Goal: Task Accomplishment & Management: Manage account settings

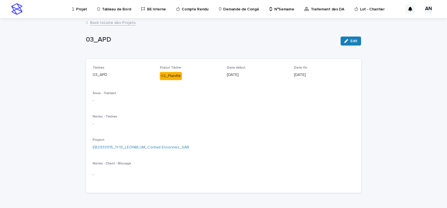
click at [97, 25] on link "Back to Liste des Projets" at bounding box center [112, 22] width 45 height 6
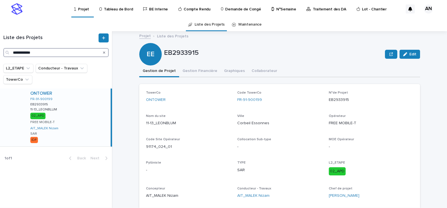
click at [64, 53] on input "**********" at bounding box center [55, 52] width 105 height 9
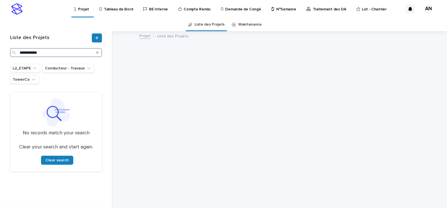
click at [34, 52] on input "**********" at bounding box center [56, 52] width 92 height 9
type input "**********"
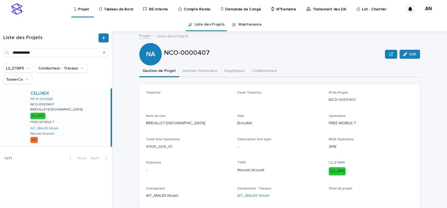
click at [79, 117] on div "CELLNEX FR-91-007984 NCO-0000407 NCO-0000407 BREUILLET/[GEOGRAPHIC_DATA]/[GEOGR…" at bounding box center [68, 117] width 85 height 58
click at [86, 12] on link "Projet" at bounding box center [83, 8] width 18 height 17
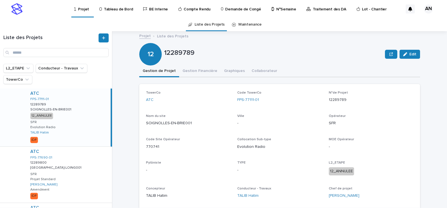
click at [123, 8] on p "Tableau de Bord" at bounding box center [118, 6] width 29 height 12
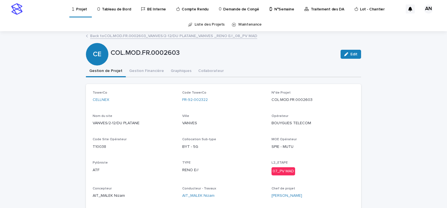
click at [143, 36] on link "Back to COL.MOD.FR.0002603_VANVES/2-12/DU PLATANE_VANVES _RENO E//_08_PV MAD" at bounding box center [173, 35] width 167 height 6
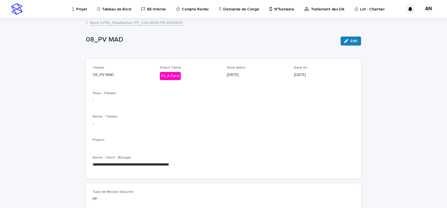
click at [133, 22] on link "Back to 101_Réalisation PP_COL.MOD.FR.0002603" at bounding box center [136, 22] width 93 height 6
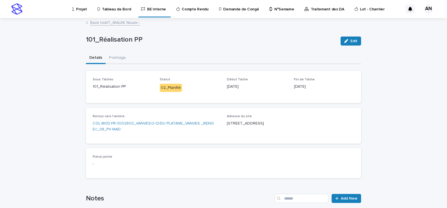
click at [117, 24] on link "Back to AIT_MALEK Nizam--" at bounding box center [115, 22] width 50 height 6
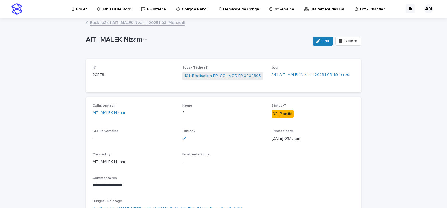
click at [117, 24] on link "Back to 34 | AIT_MALEK Nizam | 2025 | 03_Mercredi" at bounding box center [137, 22] width 95 height 6
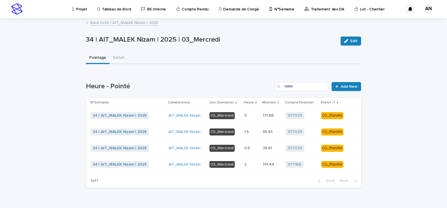
click at [139, 24] on link "Back to 34 | AIT_MALEK Nizam | 2025" at bounding box center [124, 22] width 68 height 6
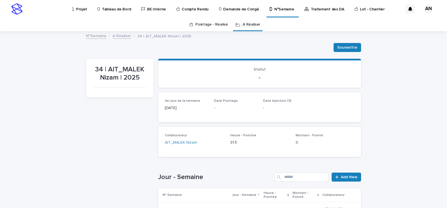
scroll to position [112, 0]
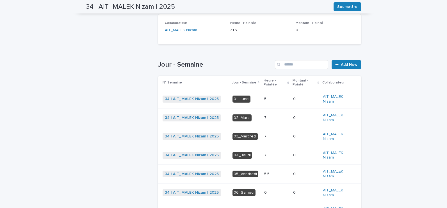
click at [264, 121] on div "7 7" at bounding box center [276, 117] width 24 height 9
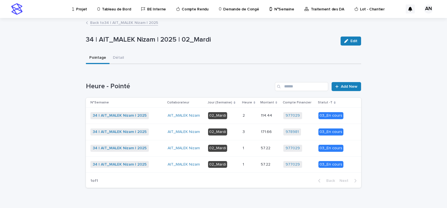
click at [132, 21] on link "Back to 34 | AIT_MALEK Nizam | 2025" at bounding box center [124, 22] width 68 height 6
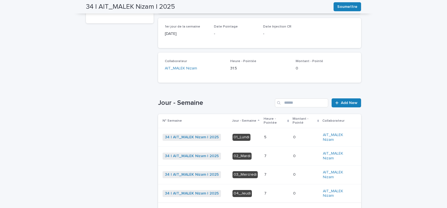
scroll to position [130, 0]
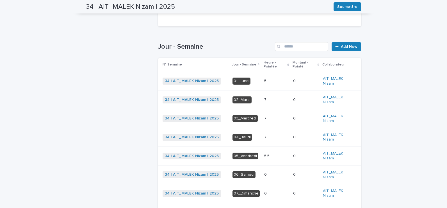
click at [265, 120] on p at bounding box center [276, 118] width 24 height 5
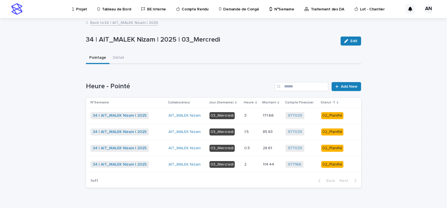
click at [250, 166] on p at bounding box center [251, 164] width 14 height 5
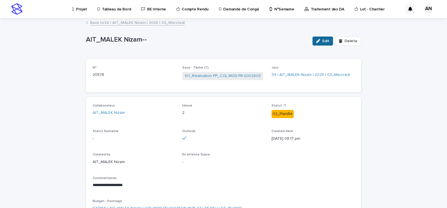
click at [321, 42] on div "button" at bounding box center [319, 41] width 6 height 4
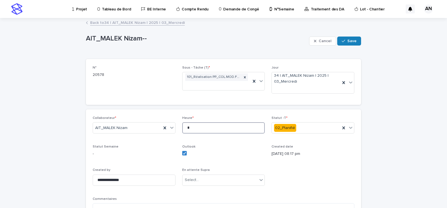
click at [190, 127] on input "*" at bounding box center [223, 127] width 83 height 11
type input "*"
click at [349, 38] on button "Save" at bounding box center [349, 41] width 24 height 9
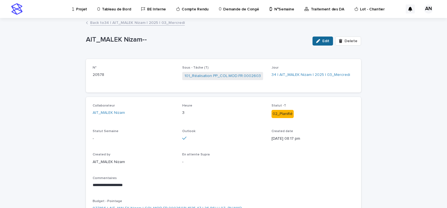
click at [321, 41] on div "button" at bounding box center [319, 41] width 6 height 4
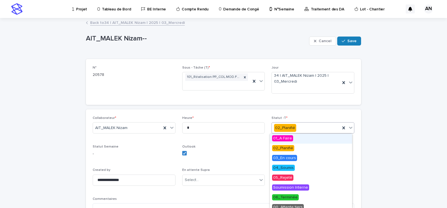
click at [350, 128] on icon at bounding box center [351, 128] width 6 height 6
click at [295, 199] on span "06_Terminée" at bounding box center [285, 197] width 27 height 6
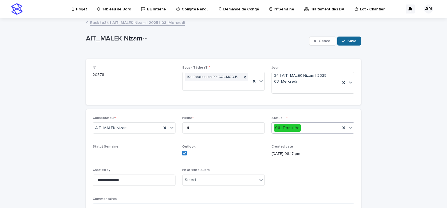
click at [348, 41] on span "Save" at bounding box center [351, 41] width 9 height 4
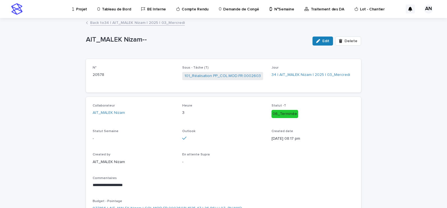
click at [168, 24] on link "Back to 34 | AIT_MALEK Nizam | 2025 | 03_Mercredi" at bounding box center [137, 22] width 95 height 6
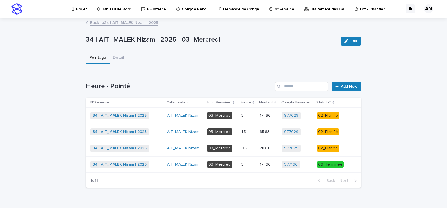
click at [245, 114] on p at bounding box center [248, 115] width 14 height 5
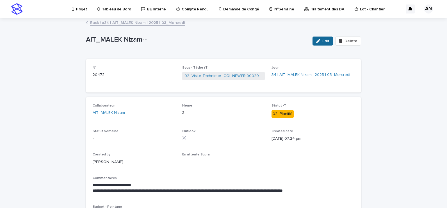
click at [321, 41] on div "button" at bounding box center [319, 41] width 6 height 4
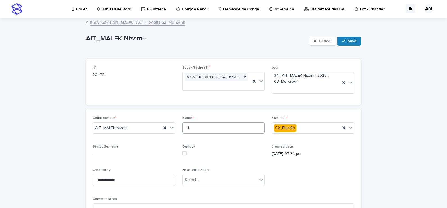
click at [208, 127] on input "*" at bounding box center [223, 127] width 83 height 11
type input "*"
click at [349, 38] on button "Save" at bounding box center [349, 41] width 24 height 9
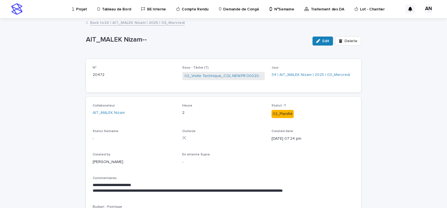
click at [159, 20] on link "Back to 34 | AIT_MALEK Nizam | 2025 | 03_Mercredi" at bounding box center [137, 22] width 95 height 6
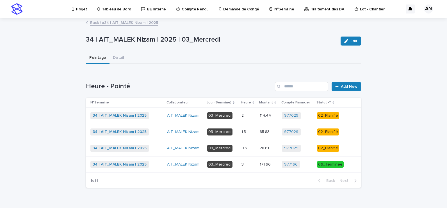
click at [250, 149] on p at bounding box center [248, 148] width 14 height 5
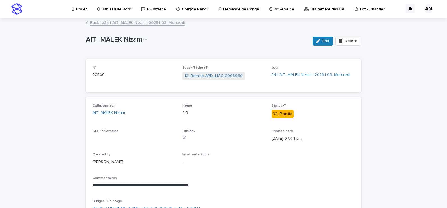
click at [162, 22] on link "Back to 34 | AIT_MALEK Nizam | 2025 | 03_Mercredi" at bounding box center [137, 22] width 95 height 6
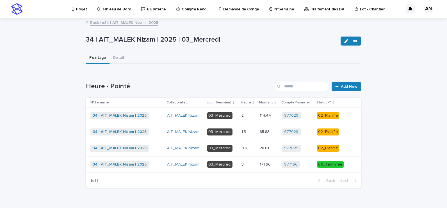
click at [250, 151] on div "0.5 0.5" at bounding box center [248, 147] width 14 height 9
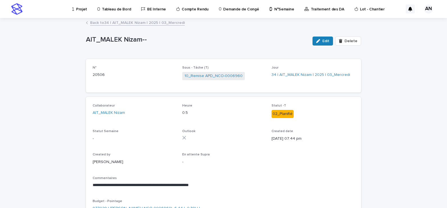
drag, startPoint x: 387, startPoint y: 185, endPoint x: 411, endPoint y: 186, distance: 23.9
click at [411, 186] on div "**********" at bounding box center [223, 137] width 447 height 236
click at [145, 21] on link "Back to 34 | AIT_MALEK Nizam | 2025 | 03_Mercredi" at bounding box center [137, 22] width 95 height 6
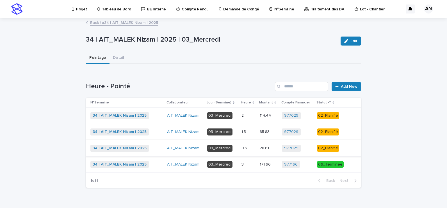
scroll to position [12, 0]
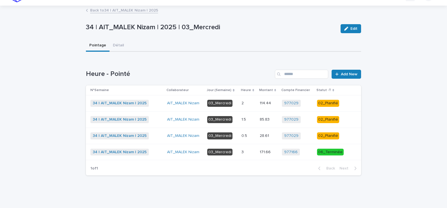
click at [118, 12] on link "Back to 34 | AIT_MALEK Nizam | 2025" at bounding box center [124, 10] width 68 height 6
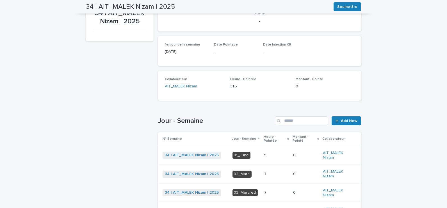
scroll to position [140, 0]
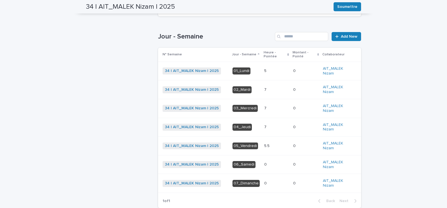
click at [268, 129] on div "7 7" at bounding box center [276, 126] width 24 height 9
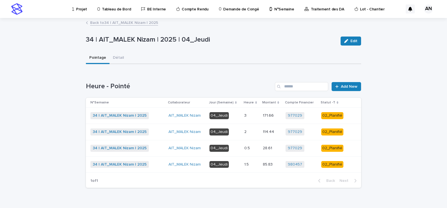
click at [135, 22] on link "Back to 34 | AIT_MALEK Nizam | 2025" at bounding box center [124, 22] width 68 height 6
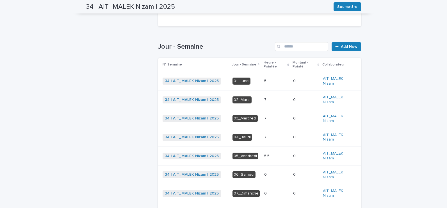
scroll to position [173, 0]
